Goal: Information Seeking & Learning: Find specific fact

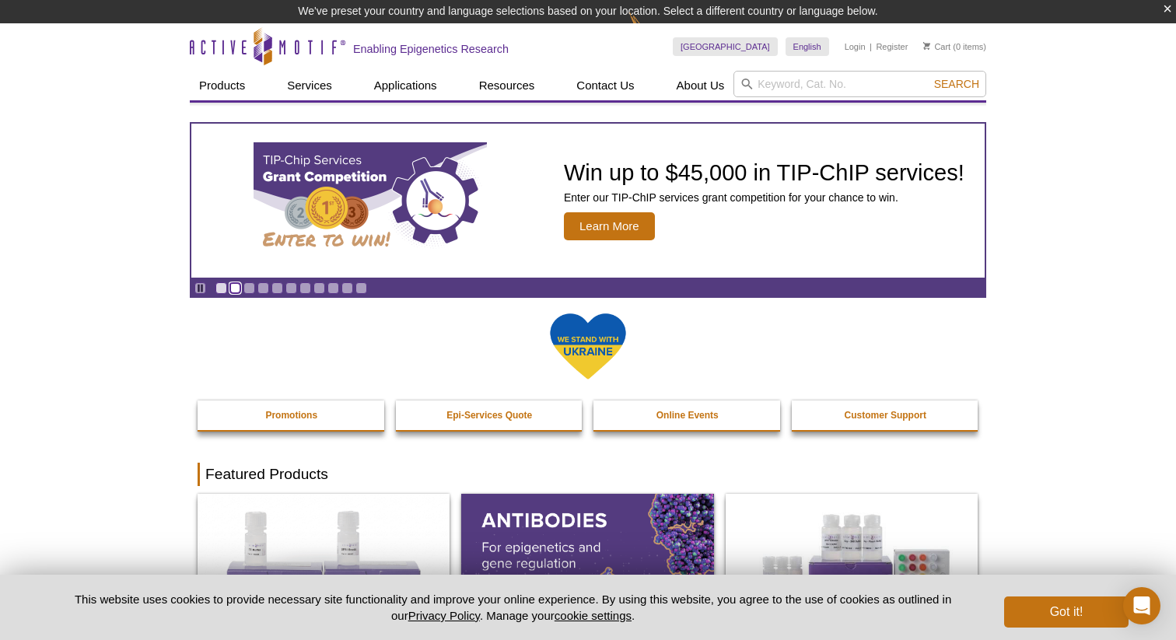
click at [235, 288] on link "Go to slide 2" at bounding box center [235, 288] width 12 height 12
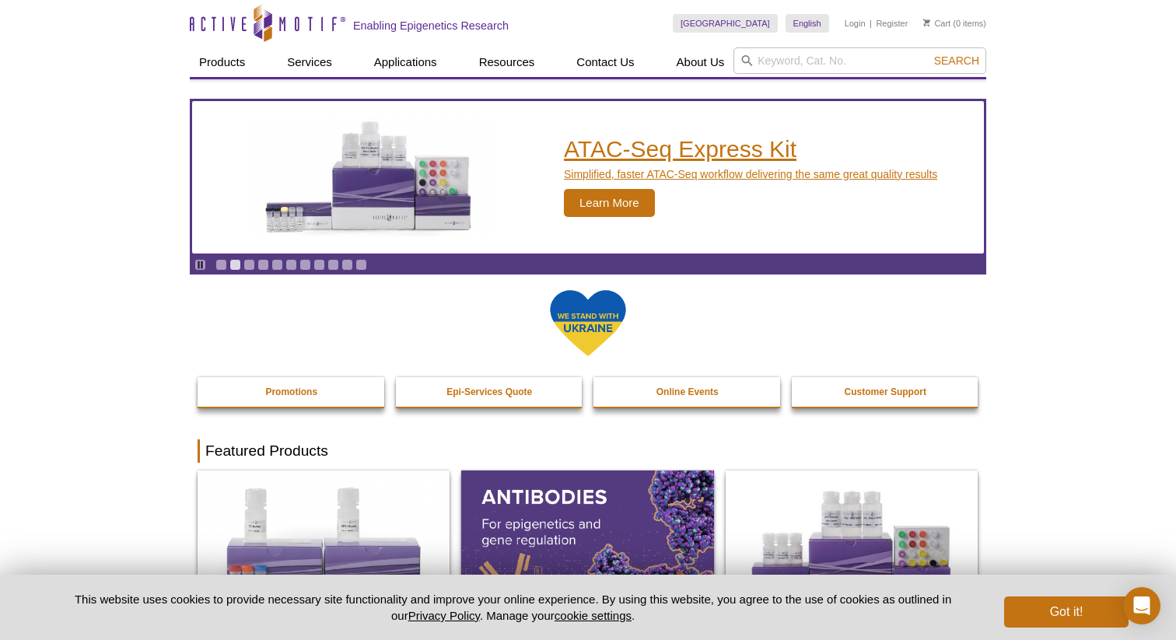
click at [610, 149] on h2 "ATAC-Seq Express Kit" at bounding box center [750, 149] width 373 height 23
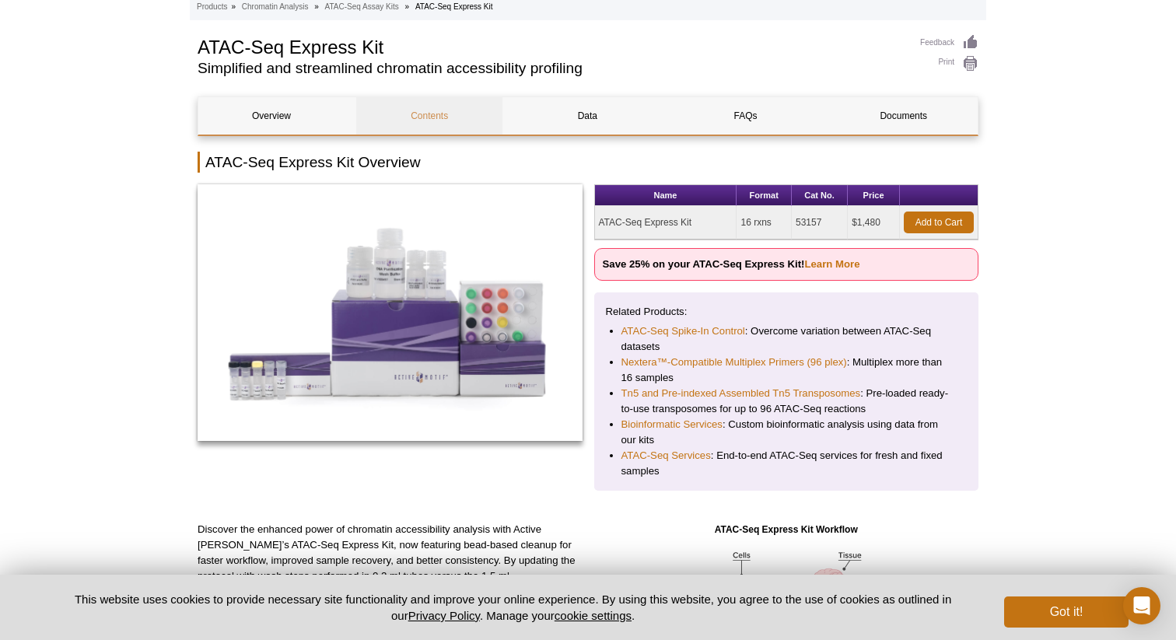
scroll to position [109, 0]
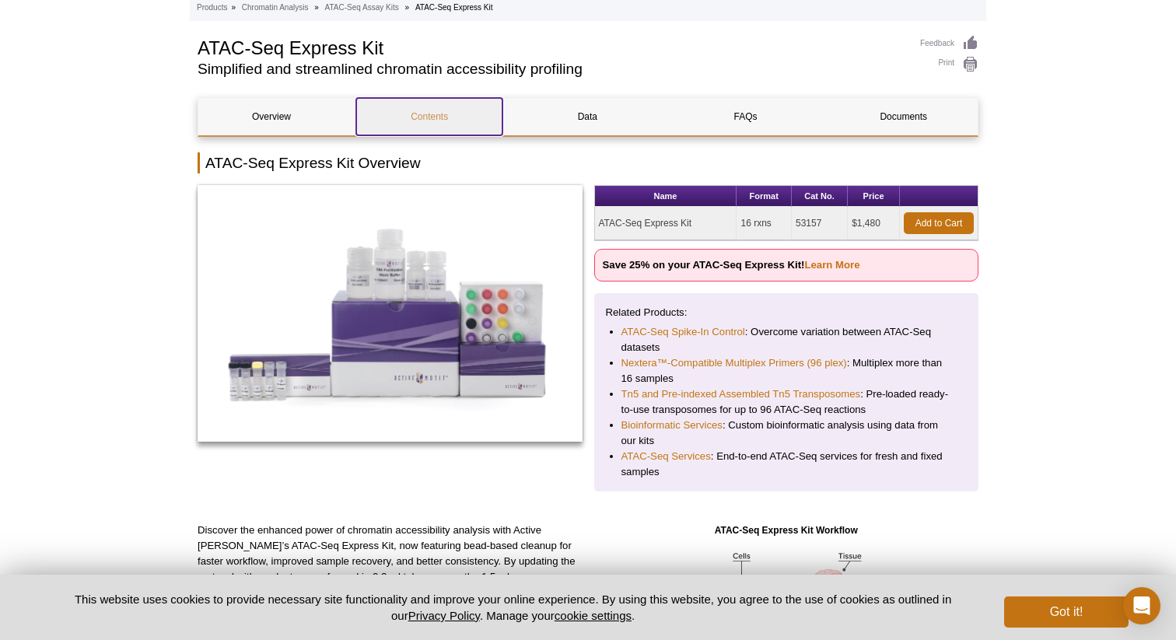
click at [425, 120] on link "Contents" at bounding box center [429, 116] width 146 height 37
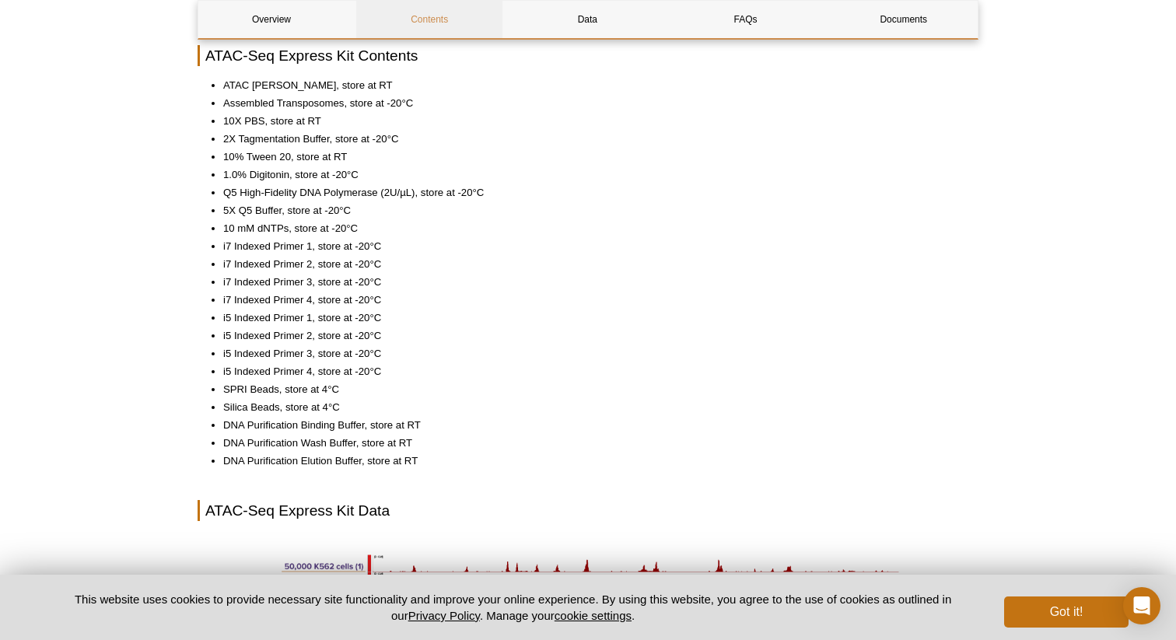
scroll to position [1428, 0]
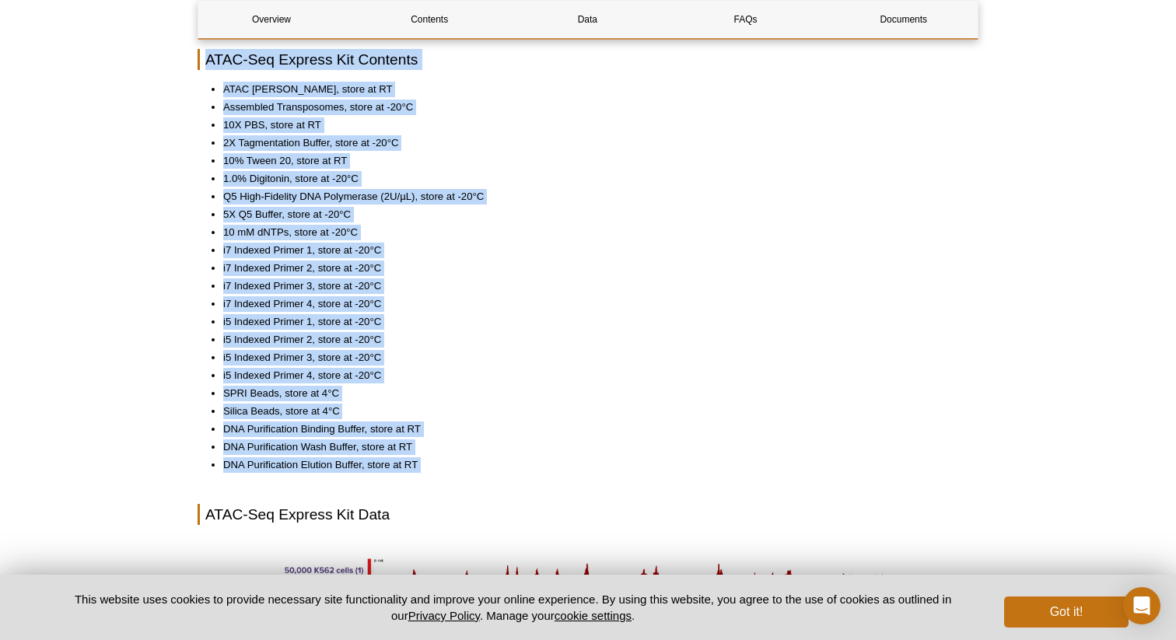
drag, startPoint x: 208, startPoint y: 62, endPoint x: 323, endPoint y: 473, distance: 426.6
click at [323, 473] on div "Overview Contents Data FAQs Documents ATAC-Seq Express Kit Overview Name Format…" at bounding box center [587, 461] width 781 height 3415
copy div "ATAC-Seq Express Kit Contents ATAC Lysis Buffer, store at RT Assembled Transpos…"
click at [629, 376] on li "i5 Indexed Primer 4, store at -20°C" at bounding box center [592, 376] width 739 height 16
